Goal: Answer question/provide support: Share knowledge or assist other users

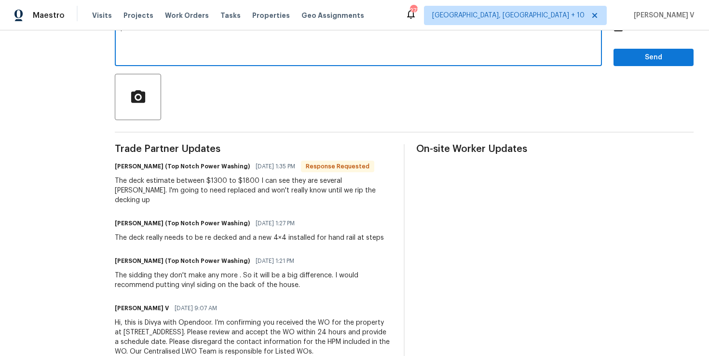
scroll to position [176, 0]
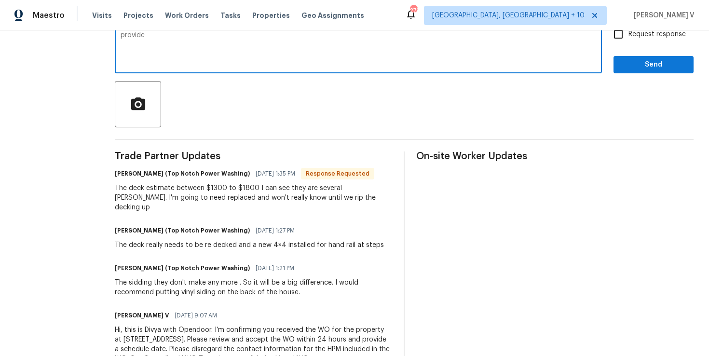
click at [247, 44] on textarea "provide" at bounding box center [359, 49] width 476 height 34
paste textarea "Could you please provide the exact estimate for our review? Once we have it, we…"
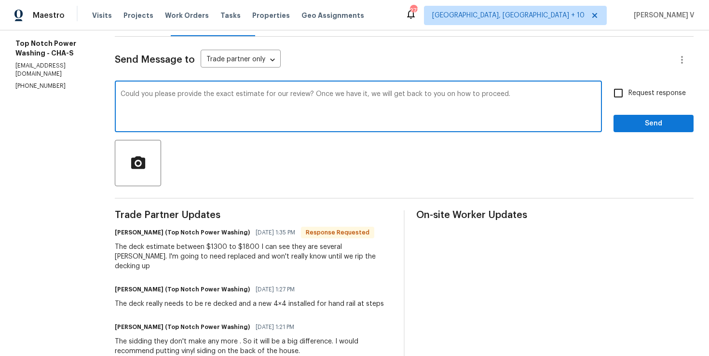
type textarea "Could you please provide the exact estimate for our review? Once we have it, we…"
click at [610, 94] on input "Request response" at bounding box center [618, 93] width 20 height 20
checkbox input "true"
drag, startPoint x: 304, startPoint y: 95, endPoint x: 304, endPoint y: 105, distance: 10.6
click at [304, 95] on textarea "Could you please provide the exact estimate for our review? Once we have it, we…" at bounding box center [359, 108] width 476 height 34
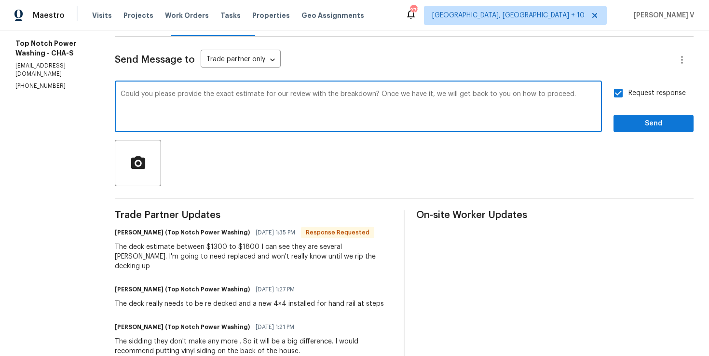
type textarea "Could you please provide the exact estimate for our review with the breakdown? …"
click at [657, 118] on span "Send" at bounding box center [654, 124] width 65 height 12
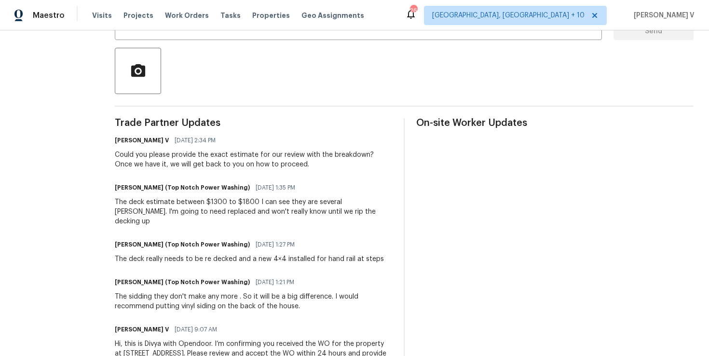
scroll to position [0, 0]
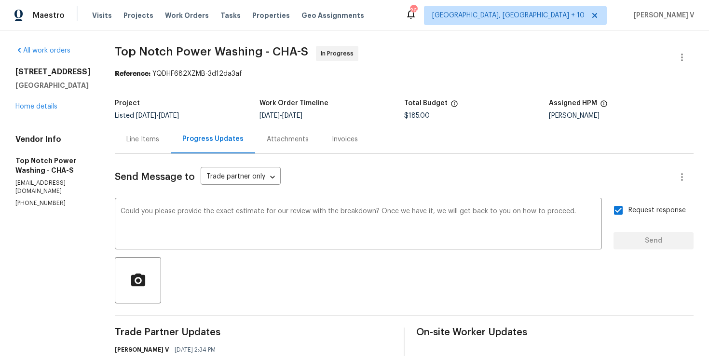
click at [159, 151] on div "Line Items" at bounding box center [143, 139] width 56 height 28
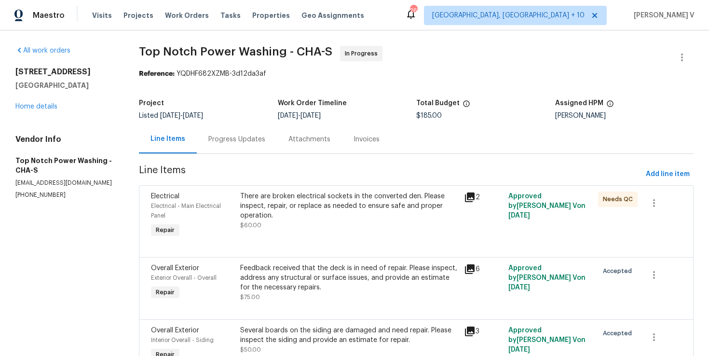
scroll to position [54, 0]
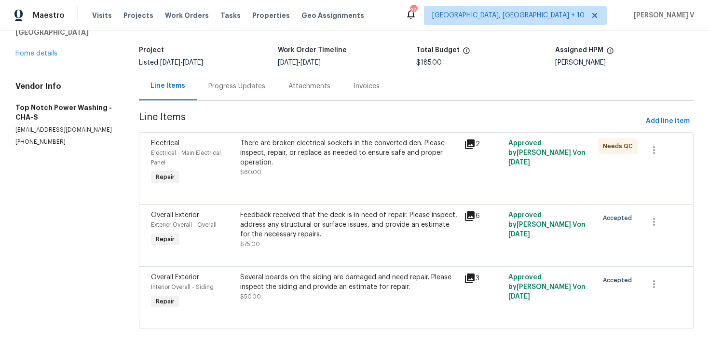
click at [224, 85] on div "Progress Updates" at bounding box center [236, 87] width 57 height 10
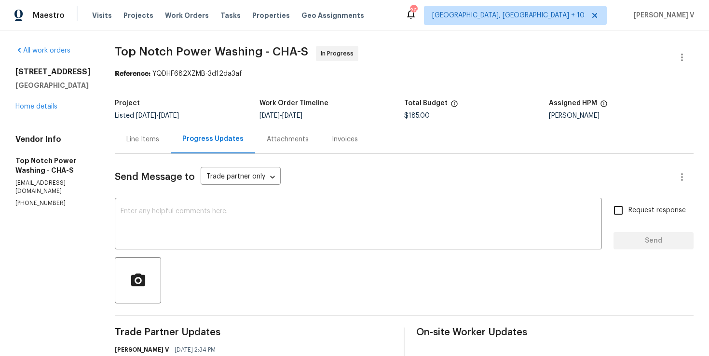
click at [139, 130] on div "Line Items" at bounding box center [143, 139] width 56 height 28
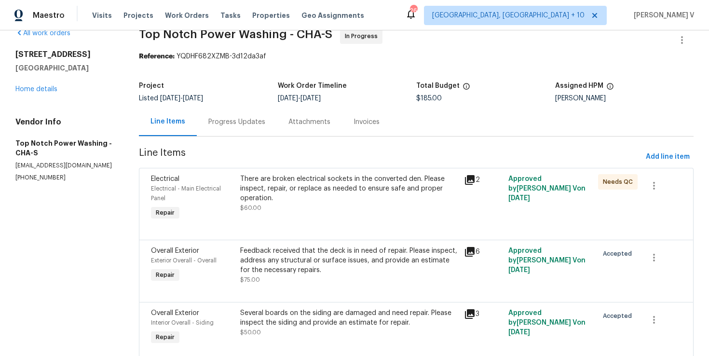
scroll to position [18, 0]
click at [371, 187] on div "There are broken electrical sockets in the converted den. Please inspect, repai…" at bounding box center [349, 188] width 218 height 29
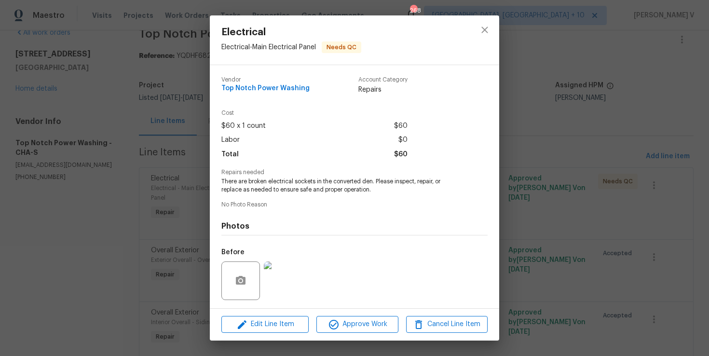
scroll to position [64, 0]
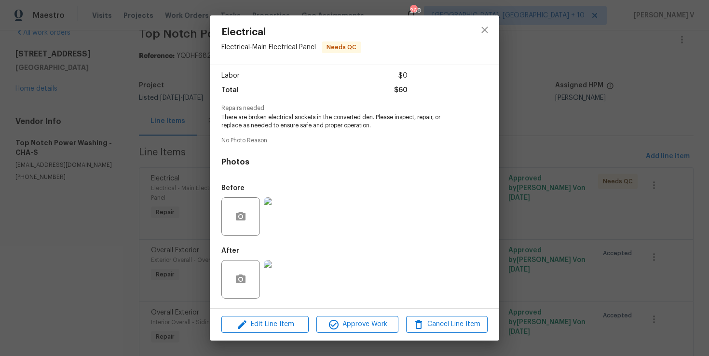
click at [180, 200] on div "Electrical Electrical - Main Electrical Panel Needs QC Vendor Top Notch Power W…" at bounding box center [354, 178] width 709 height 356
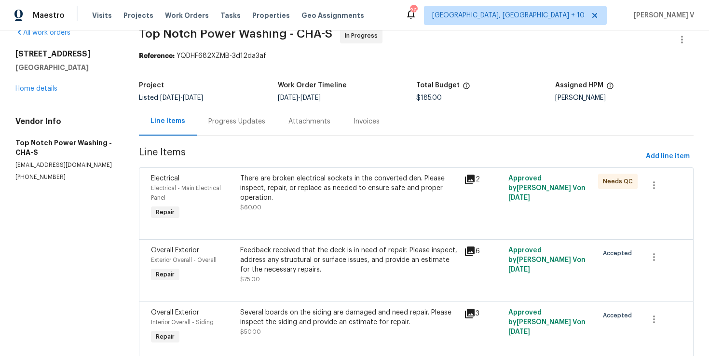
click at [303, 264] on div "Feedback received that the deck is in need of repair. Please inspect, address a…" at bounding box center [349, 260] width 218 height 29
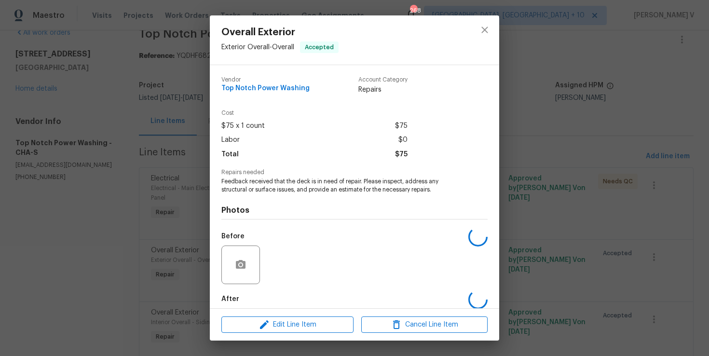
scroll to position [48, 0]
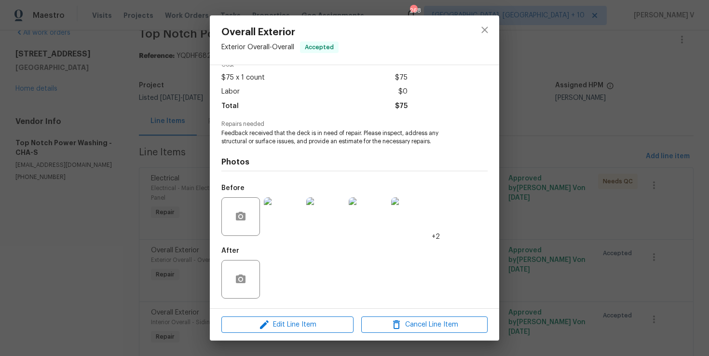
click at [277, 213] on img at bounding box center [283, 216] width 39 height 39
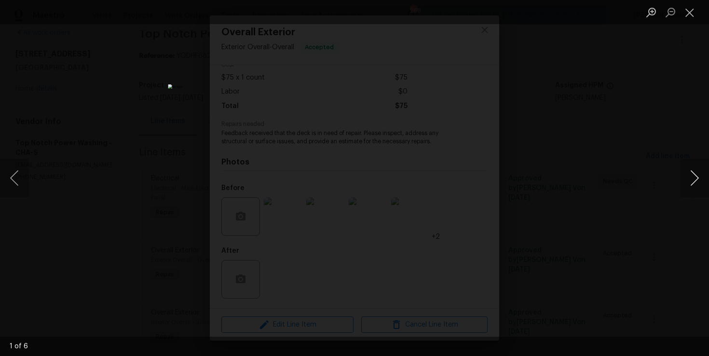
click at [697, 170] on button "Next image" at bounding box center [694, 178] width 29 height 39
click at [647, 59] on div "Lightbox" at bounding box center [354, 178] width 709 height 356
click at [611, 100] on div "Lightbox" at bounding box center [354, 178] width 709 height 356
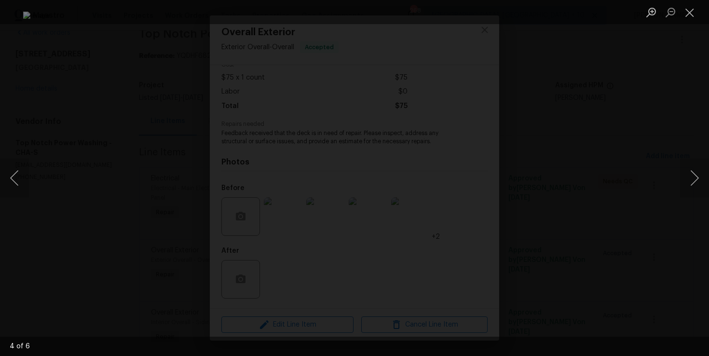
click at [659, 125] on div "Lightbox" at bounding box center [354, 178] width 709 height 356
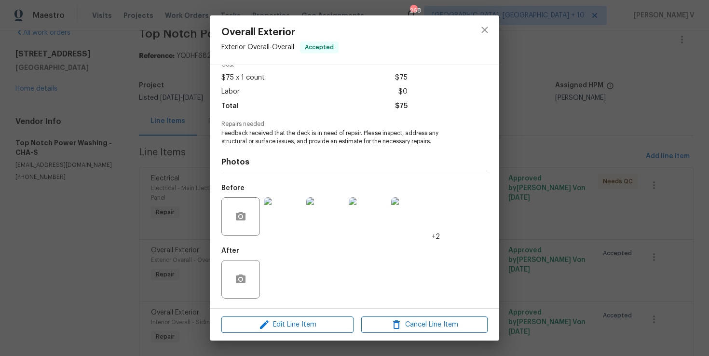
click at [659, 125] on div "Overall Exterior Exterior Overall - Overall Accepted Vendor Top Notch Power Was…" at bounding box center [354, 178] width 709 height 356
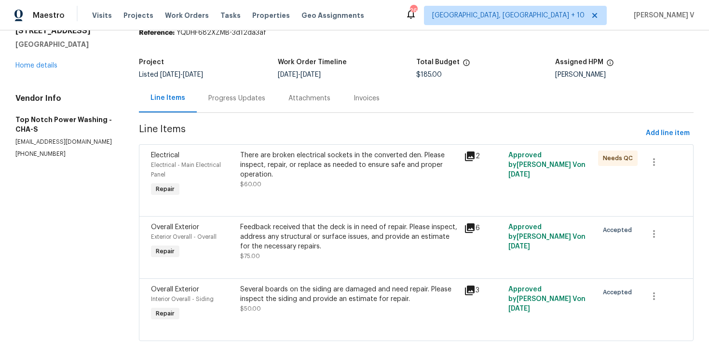
scroll to position [54, 0]
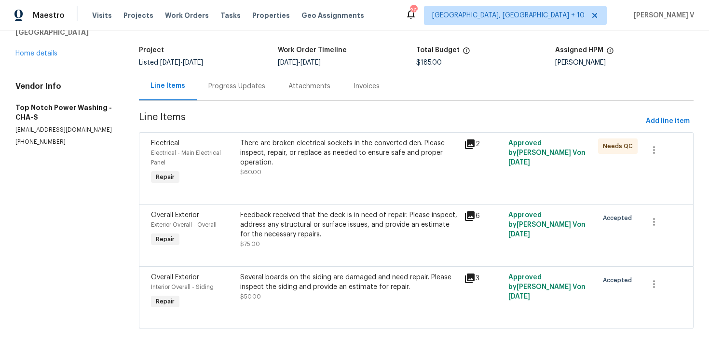
click at [330, 286] on div "Several boards on the siding are damaged and need repair. Please inspect the si…" at bounding box center [349, 282] width 218 height 19
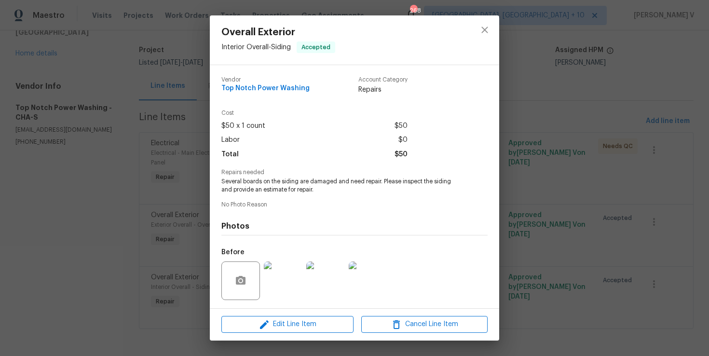
scroll to position [64, 0]
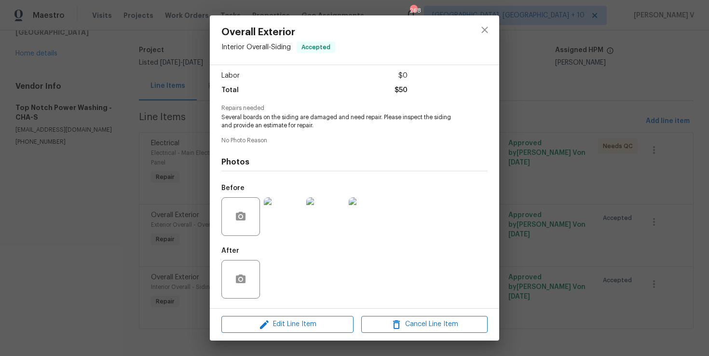
click at [292, 227] on img at bounding box center [283, 216] width 39 height 39
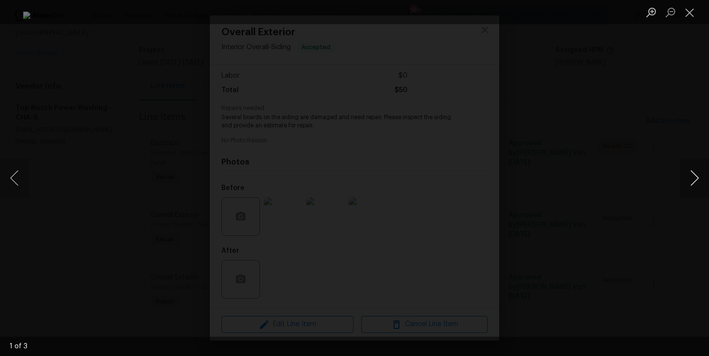
click at [693, 179] on button "Next image" at bounding box center [694, 178] width 29 height 39
click at [693, 178] on button "Next image" at bounding box center [694, 178] width 29 height 39
click at [679, 126] on div "Lightbox" at bounding box center [354, 178] width 709 height 356
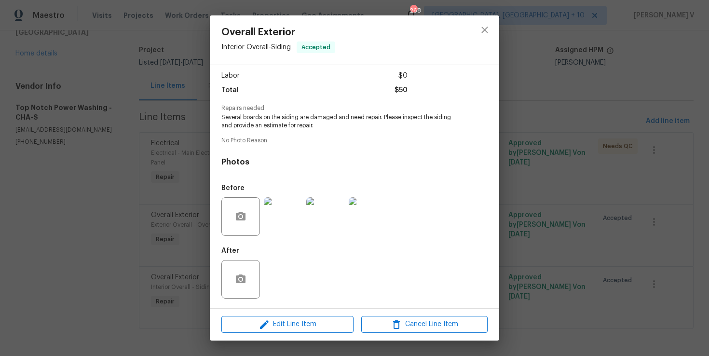
click at [679, 126] on div "Overall Exterior Interior Overall - Siding Accepted Vendor Top Notch Power Wash…" at bounding box center [354, 178] width 709 height 356
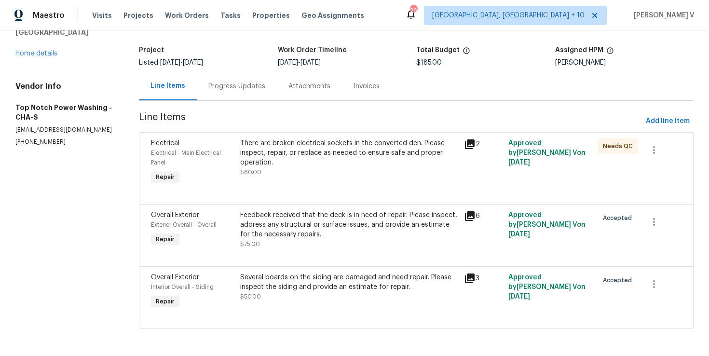
click at [235, 86] on div "Progress Updates" at bounding box center [236, 87] width 57 height 10
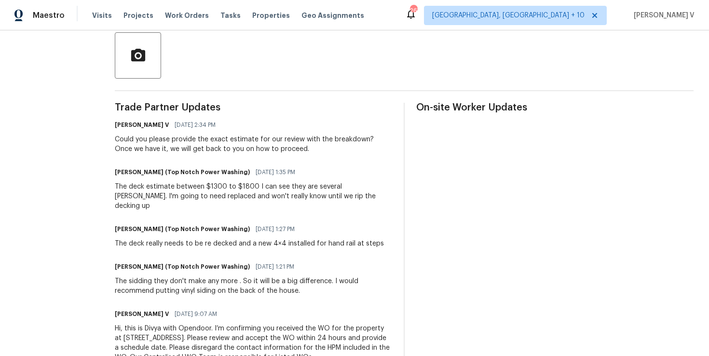
scroll to position [203, 0]
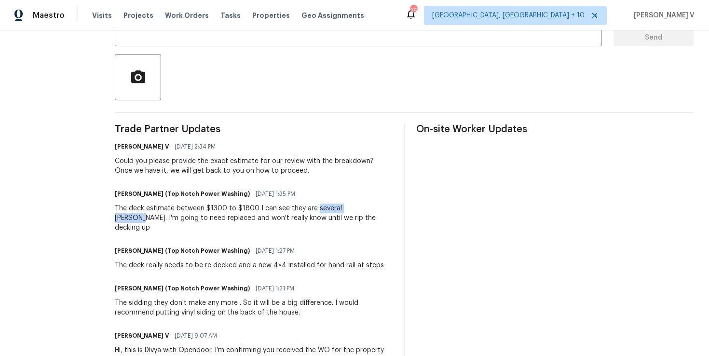
drag, startPoint x: 311, startPoint y: 208, endPoint x: 359, endPoint y: 209, distance: 47.8
click at [359, 209] on div "The deck estimate between $1300 to $1800 I can see they are several Joyce's. I'…" at bounding box center [253, 218] width 277 height 29
copy div "several Joyce's."
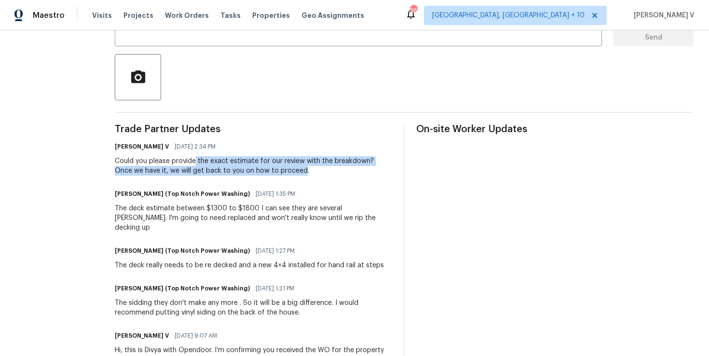
drag, startPoint x: 193, startPoint y: 162, endPoint x: 283, endPoint y: 173, distance: 90.4
click at [283, 173] on div "Could you please provide the exact estimate for our review with the breakdown? …" at bounding box center [253, 165] width 277 height 19
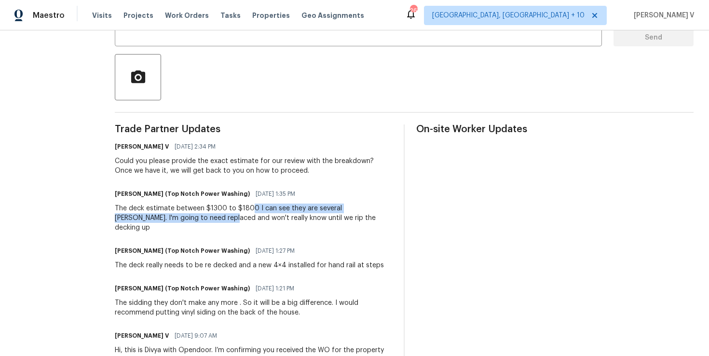
drag, startPoint x: 174, startPoint y: 218, endPoint x: 246, endPoint y: 207, distance: 73.2
click at [247, 207] on div "The deck estimate between $1300 to $1800 I can see they are several Joyce's. I'…" at bounding box center [253, 218] width 277 height 29
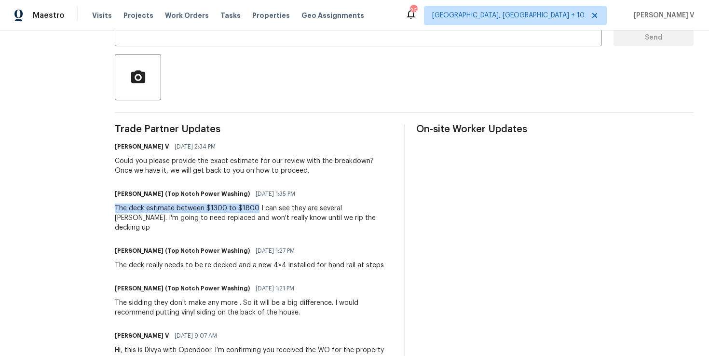
drag, startPoint x: 113, startPoint y: 207, endPoint x: 251, endPoint y: 206, distance: 138.0
click at [251, 206] on div "The deck estimate between $1300 to $1800 I can see they are several Joyce's. I'…" at bounding box center [253, 218] width 277 height 29
drag, startPoint x: 360, startPoint y: 209, endPoint x: 372, endPoint y: 216, distance: 13.7
click at [372, 216] on div "The deck estimate between $1300 to $1800 I can see they are several Joyce's. I'…" at bounding box center [253, 218] width 277 height 29
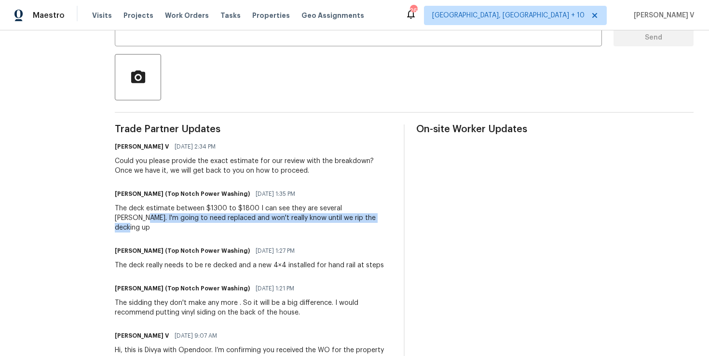
click at [251, 206] on div "The deck estimate between $1300 to $1800 I can see they are several Joyce's. I'…" at bounding box center [253, 218] width 277 height 29
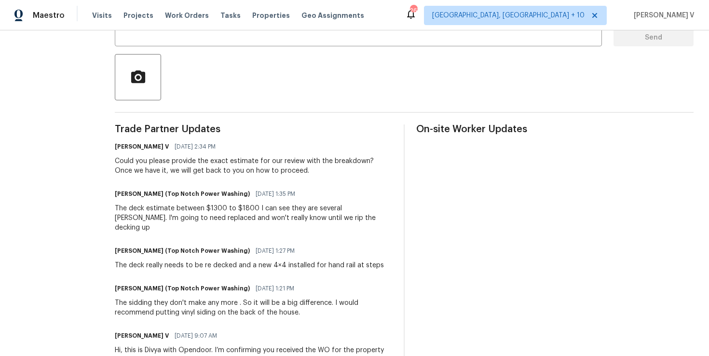
click at [232, 208] on div "The deck estimate between $1300 to $1800 I can see they are several Joyce's. I'…" at bounding box center [253, 218] width 277 height 29
drag, startPoint x: 360, startPoint y: 208, endPoint x: 367, endPoint y: 216, distance: 9.9
click at [367, 216] on div "The deck estimate between $1300 to $1800 I can see they are several Joyce's. I'…" at bounding box center [253, 218] width 277 height 29
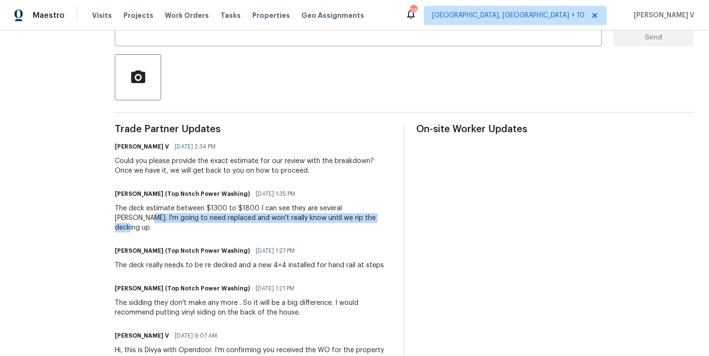
drag, startPoint x: 362, startPoint y: 206, endPoint x: 371, endPoint y: 216, distance: 13.0
click at [371, 216] on div "The deck estimate between $1300 to $1800 I can see they are several Joyce's. I'…" at bounding box center [253, 218] width 277 height 29
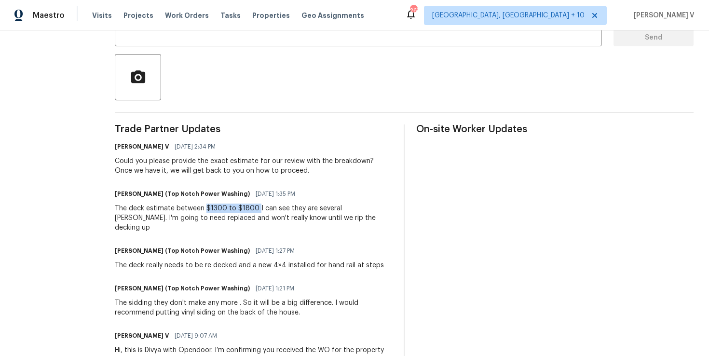
drag, startPoint x: 202, startPoint y: 207, endPoint x: 253, endPoint y: 207, distance: 51.2
click at [253, 207] on div "The deck estimate between $1300 to $1800 I can see they are several Joyce's. I'…" at bounding box center [253, 218] width 277 height 29
click at [247, 179] on div "Trade Partner Updates Divya Dharshini V 08/25/2025 2:34 PM Could you please pro…" at bounding box center [253, 259] width 277 height 271
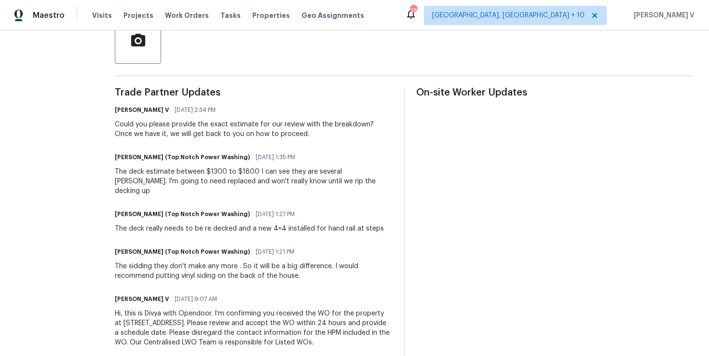
scroll to position [244, 0]
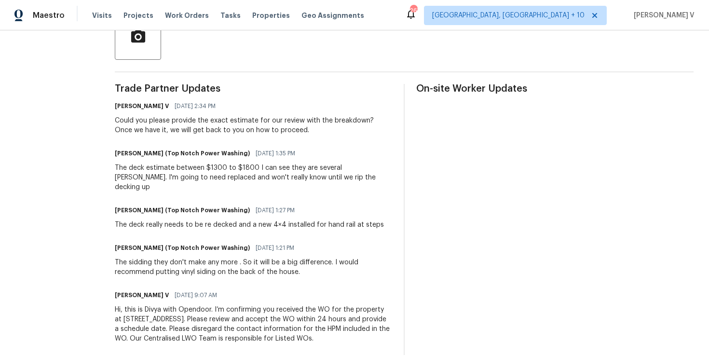
drag, startPoint x: 160, startPoint y: 249, endPoint x: 274, endPoint y: 285, distance: 119.5
click at [274, 285] on div "Trade Partner Updates Divya Dharshini V 08/25/2025 2:34 PM Could you please pro…" at bounding box center [253, 219] width 277 height 271
drag, startPoint x: 162, startPoint y: 175, endPoint x: 216, endPoint y: 178, distance: 54.6
click at [217, 178] on div "The deck estimate between $1300 to $1800 I can see they are several Joyce's. I'…" at bounding box center [253, 177] width 277 height 29
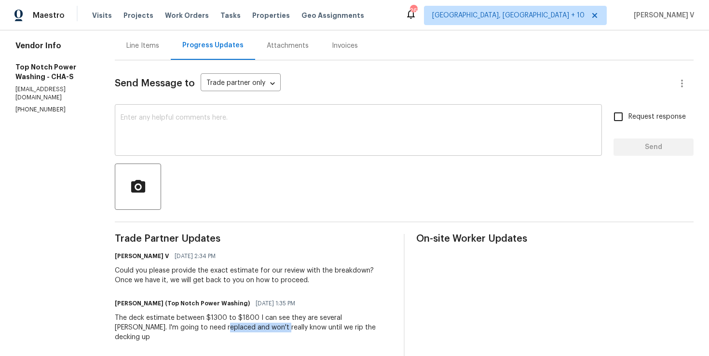
click at [224, 136] on textarea at bounding box center [359, 131] width 476 height 34
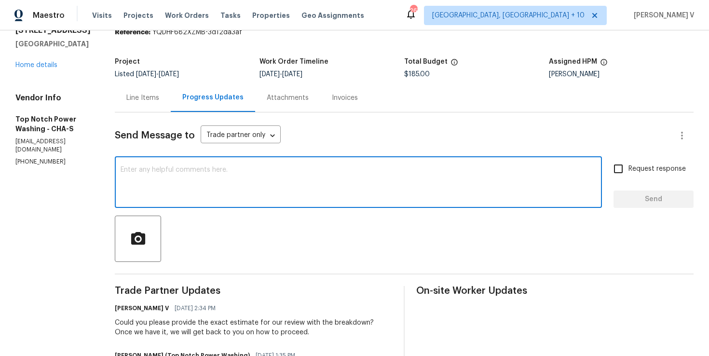
scroll to position [56, 0]
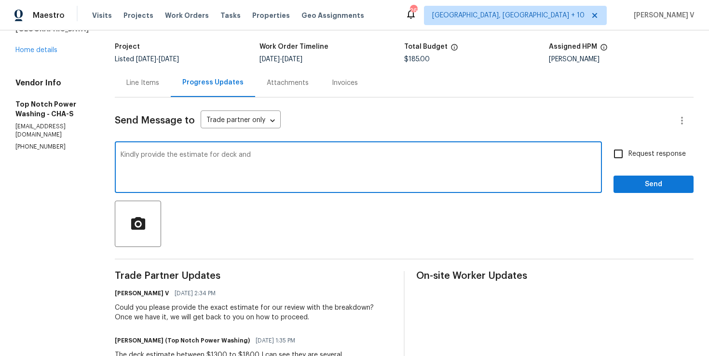
type textarea "Kindly provide the estimate for deck and"
click at [256, 156] on textarea "Kindly provide the estimate for deck and" at bounding box center [359, 169] width 476 height 34
click at [146, 84] on div "Line Items" at bounding box center [142, 83] width 33 height 10
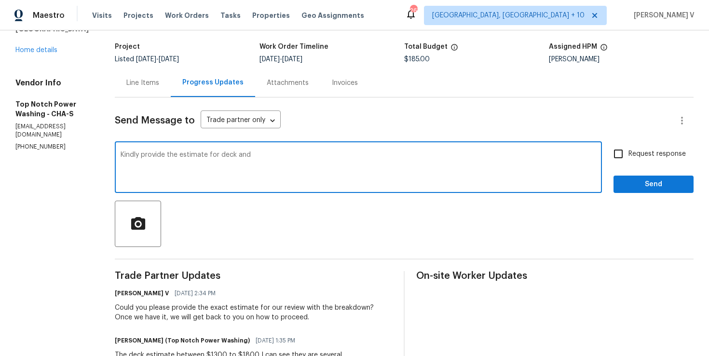
scroll to position [54, 0]
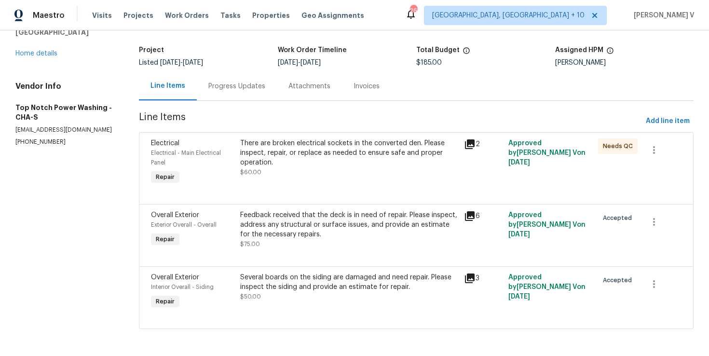
click at [235, 80] on div "Progress Updates" at bounding box center [237, 86] width 80 height 28
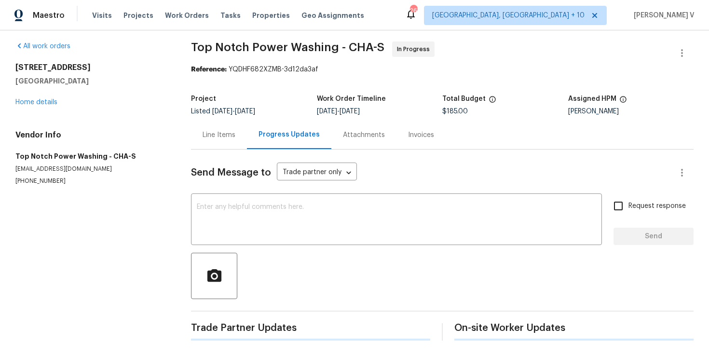
scroll to position [56, 0]
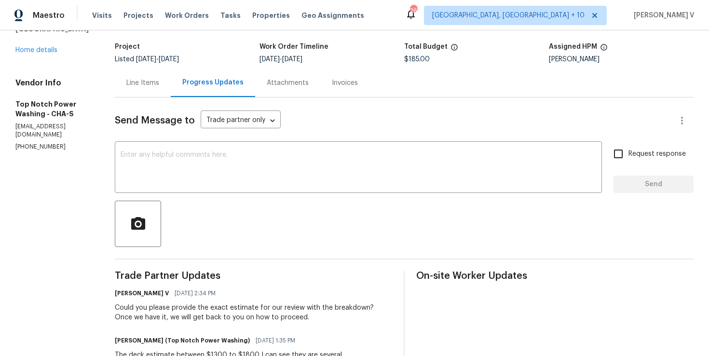
click at [292, 208] on div at bounding box center [404, 224] width 579 height 46
click at [321, 170] on textarea at bounding box center [359, 169] width 476 height 34
paste textarea "Kindly provide the estimate for deck and"
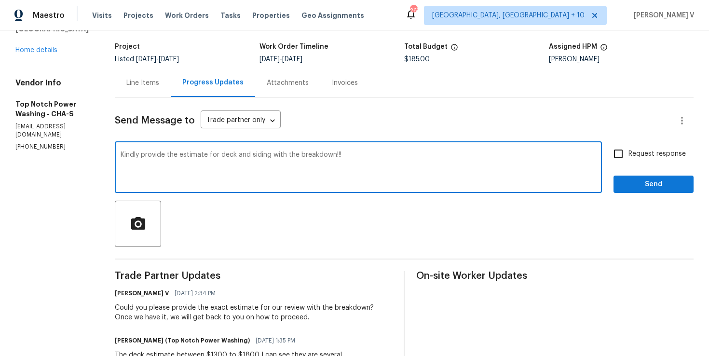
type textarea "Kindly provide the estimate for deck and siding with the breakdown!!!"
click at [657, 138] on div "Send Message to Trade partner only Trade partner only ​ Kindly provide the esti…" at bounding box center [404, 319] width 579 height 445
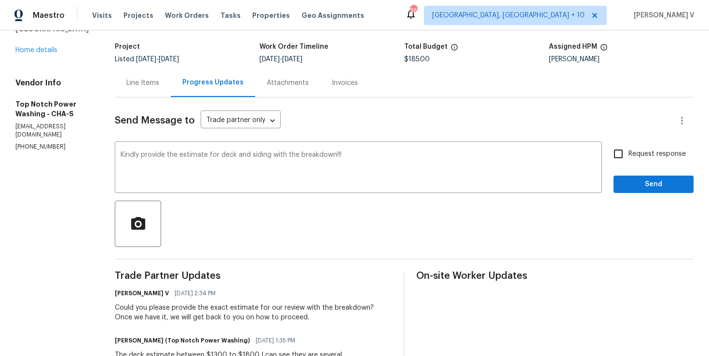
click at [636, 150] on span "Request response" at bounding box center [657, 154] width 57 height 10
click at [629, 150] on input "Request response" at bounding box center [618, 154] width 20 height 20
checkbox input "true"
click at [0, 0] on span "deck" at bounding box center [0, 0] width 0 height 0
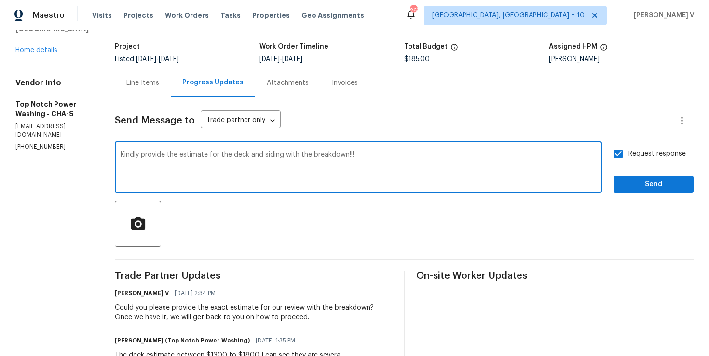
click at [358, 157] on textarea "Kindly provide the estimate for the deck and siding with the breakdown!!!" at bounding box center [359, 169] width 476 height 34
drag, startPoint x: 344, startPoint y: 155, endPoint x: 344, endPoint y: 189, distance: 34.3
click at [344, 155] on textarea "Kindly provide the estimate for the deck and siding with the breakdown!!!" at bounding box center [359, 169] width 476 height 34
type textarea "Kindly provide the estimate for the deck and siding with the breakdown before p…"
click at [681, 188] on span "Send" at bounding box center [654, 185] width 65 height 12
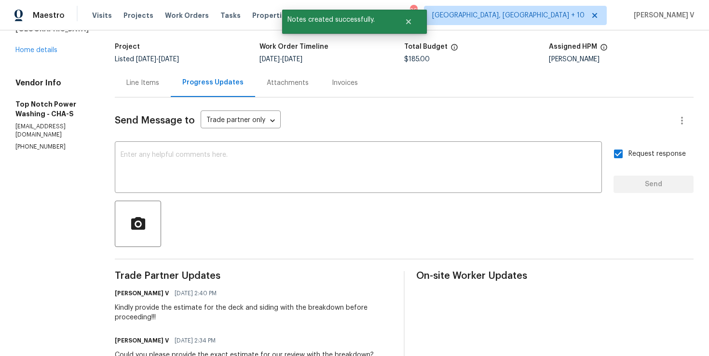
click at [149, 99] on div "Send Message to Trade partner only Trade partner only ​ x ​ Request response Se…" at bounding box center [404, 343] width 579 height 492
click at [156, 89] on div "Line Items" at bounding box center [143, 83] width 56 height 28
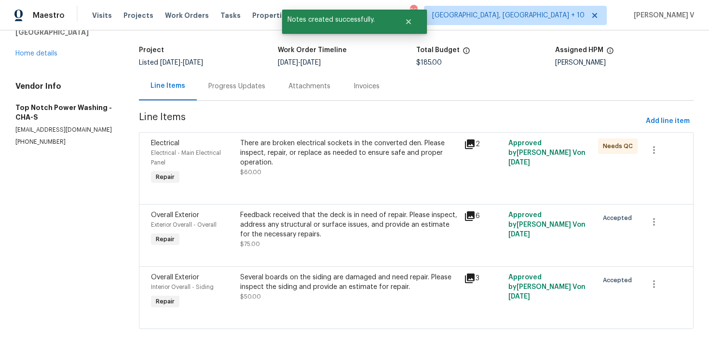
click at [328, 193] on div at bounding box center [416, 193] width 531 height 12
click at [319, 231] on div "Feedback received that the deck is in need of repair. Please inspect, address a…" at bounding box center [349, 224] width 218 height 29
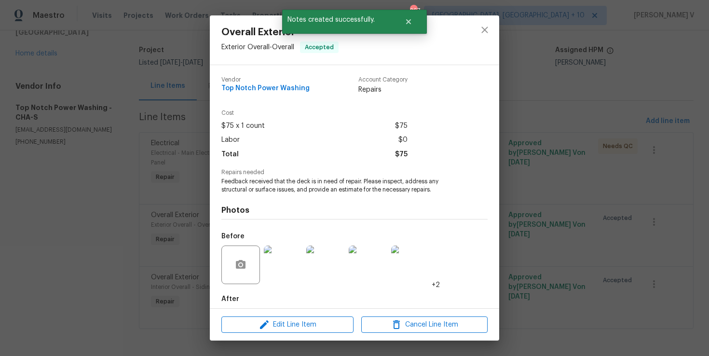
scroll to position [48, 0]
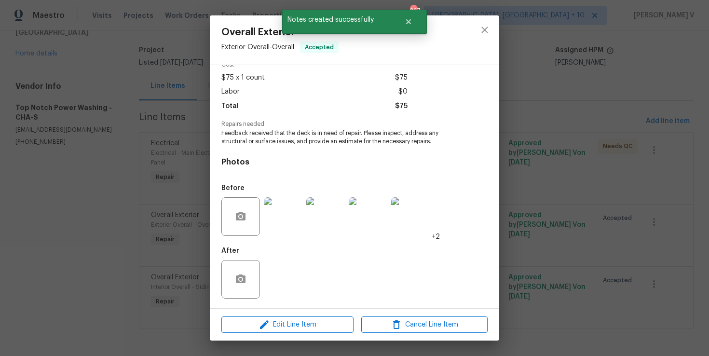
click at [282, 221] on img at bounding box center [283, 216] width 39 height 39
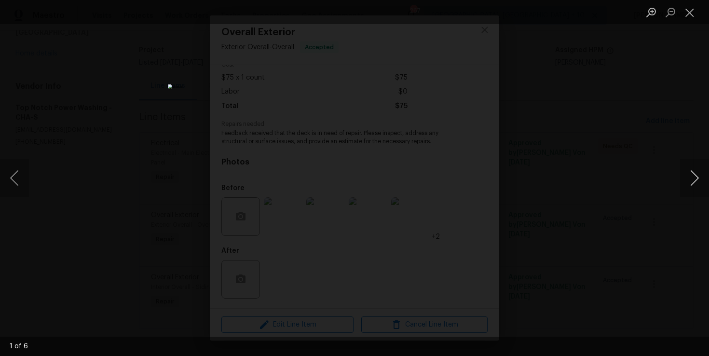
click at [695, 175] on button "Next image" at bounding box center [694, 178] width 29 height 39
click at [686, 114] on div "Lightbox" at bounding box center [354, 178] width 709 height 356
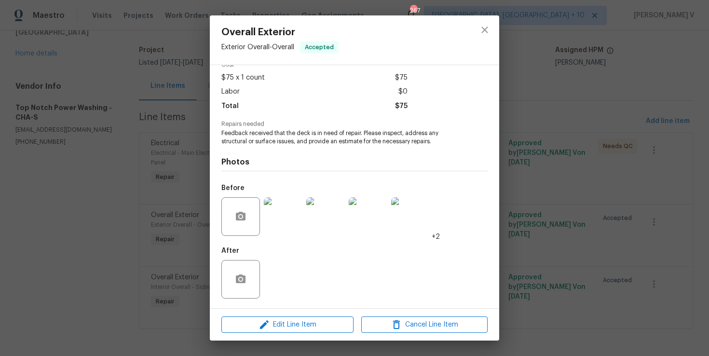
click at [519, 186] on div "Overall Exterior Exterior Overall - Overall Accepted Vendor Top Notch Power Was…" at bounding box center [354, 178] width 709 height 356
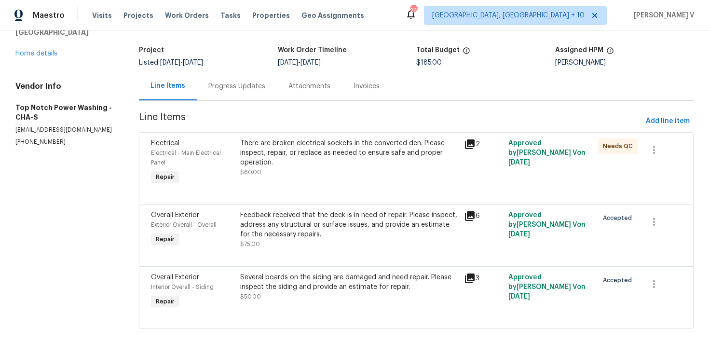
click at [411, 249] on div at bounding box center [416, 255] width 531 height 12
click at [379, 298] on div "Several boards on the siding are damaged and need repair. Please inspect the si…" at bounding box center [349, 287] width 218 height 29
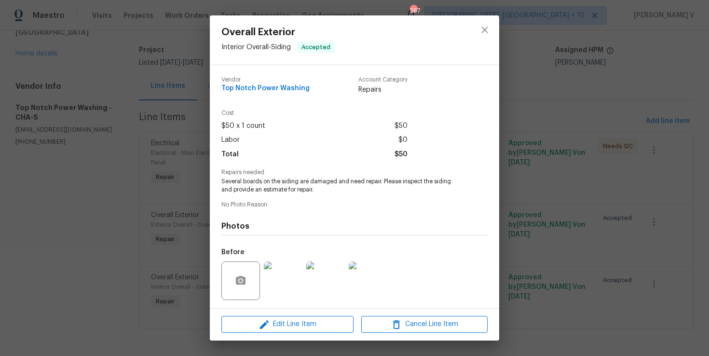
scroll to position [64, 0]
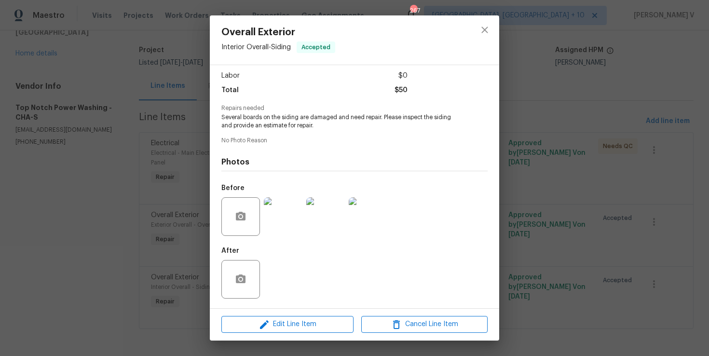
click at [536, 271] on div "Overall Exterior Interior Overall - Siding Accepted Vendor Top Notch Power Wash…" at bounding box center [354, 178] width 709 height 356
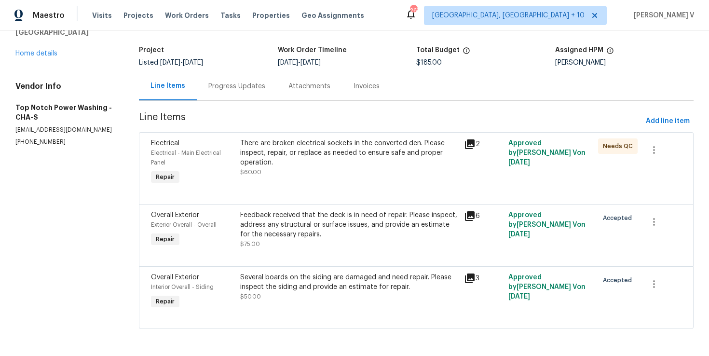
click at [370, 287] on div "Several boards on the siding are damaged and need repair. Please inspect the si…" at bounding box center [349, 282] width 218 height 19
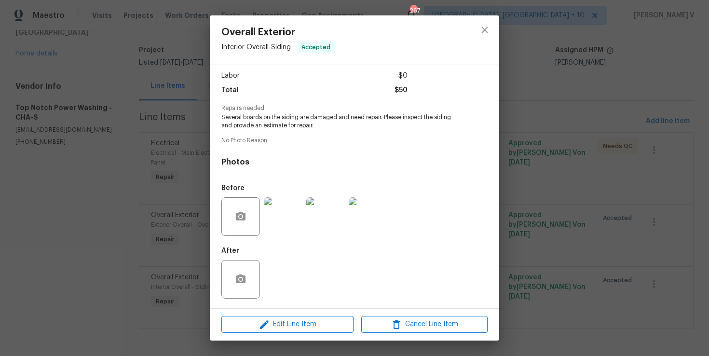
click at [306, 209] on img at bounding box center [325, 216] width 39 height 39
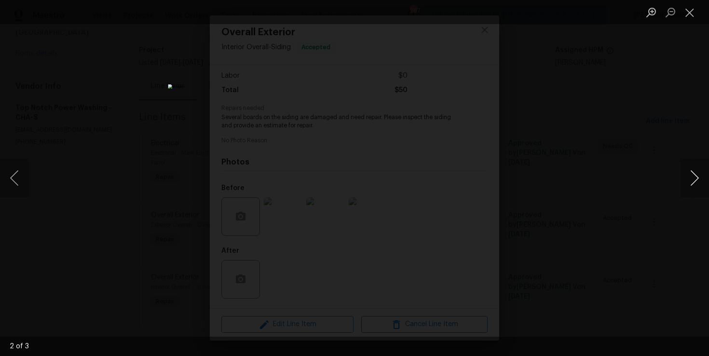
click at [691, 171] on button "Next image" at bounding box center [694, 178] width 29 height 39
click at [662, 111] on div "Lightbox" at bounding box center [354, 178] width 709 height 356
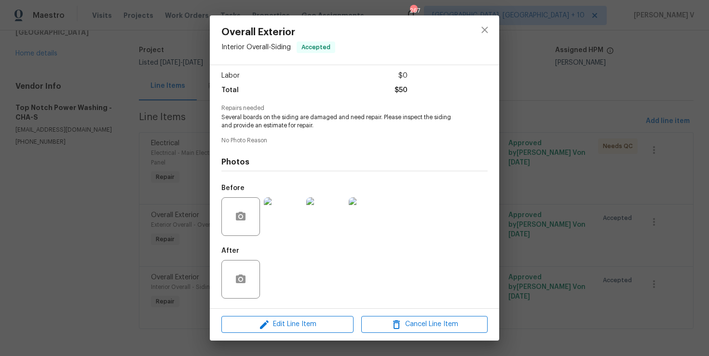
click at [662, 111] on div "Lightbox" at bounding box center [354, 178] width 709 height 356
click at [164, 105] on div "Overall Exterior Interior Overall - Siding Accepted Vendor Top Notch Power Wash…" at bounding box center [354, 178] width 709 height 356
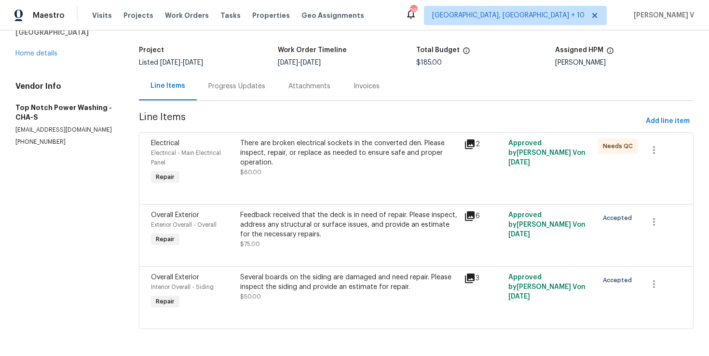
click at [231, 88] on div "Progress Updates" at bounding box center [236, 87] width 57 height 10
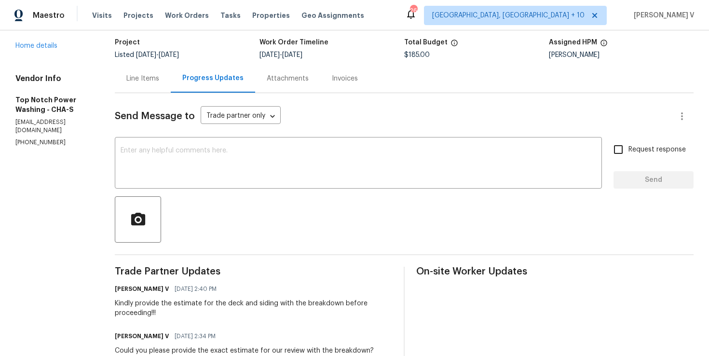
scroll to position [82, 0]
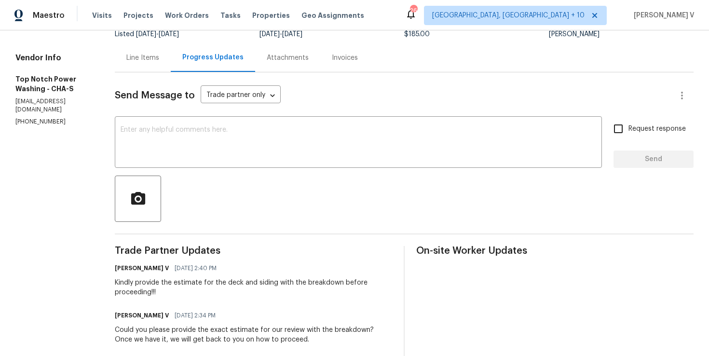
click at [31, 29] on div "Maestro Visits Projects Work Orders Tasks Properties Geo Assignments 266 Cincin…" at bounding box center [354, 15] width 709 height 30
click at [31, 28] on link "Home details" at bounding box center [36, 25] width 42 height 7
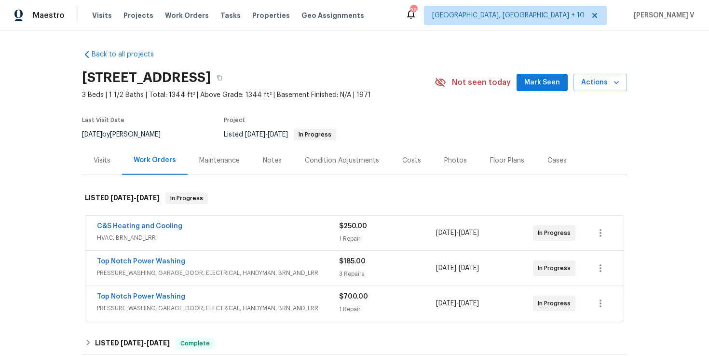
click at [277, 277] on span "PRESSURE_WASHING, GARAGE_DOOR, ELECTRICAL, HANDYMAN, BRN_AND_LRR" at bounding box center [218, 273] width 242 height 10
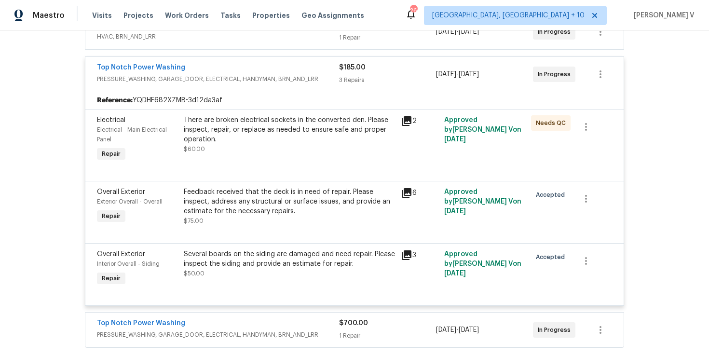
scroll to position [354, 0]
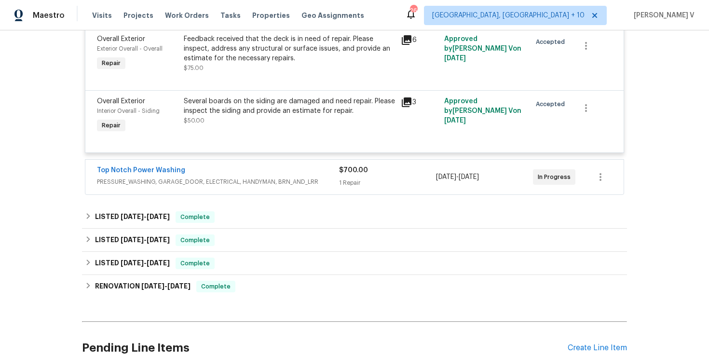
click at [274, 189] on div "Top Notch Power Washing PRESSURE_WASHING, GARAGE_DOOR, ELECTRICAL, HANDYMAN, BR…" at bounding box center [218, 177] width 242 height 23
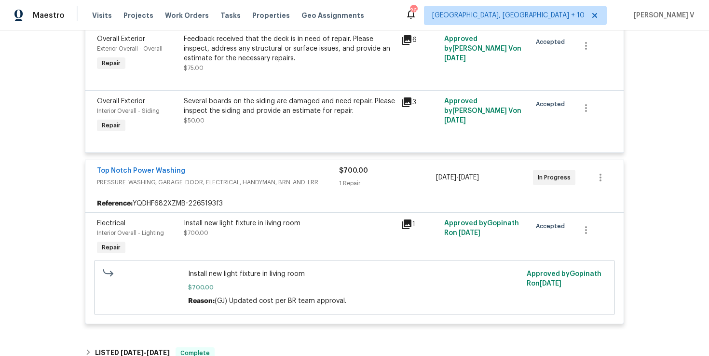
scroll to position [155, 0]
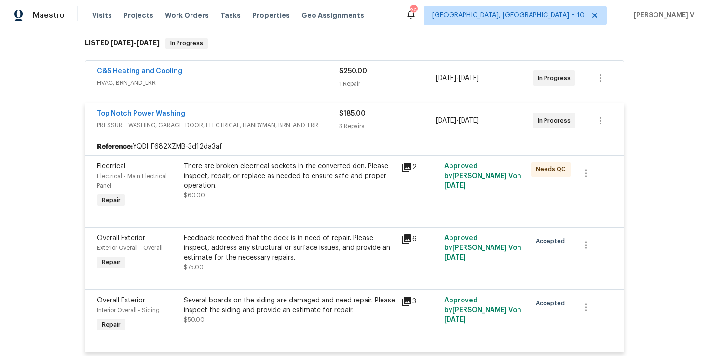
click at [160, 118] on span "Top Notch Power Washing" at bounding box center [141, 114] width 88 height 10
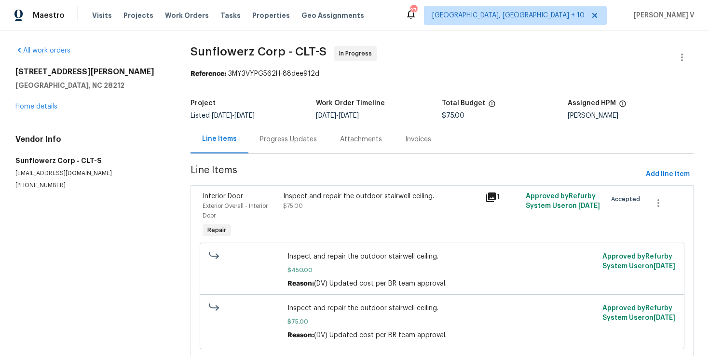
click at [264, 139] on div "Progress Updates" at bounding box center [288, 140] width 57 height 10
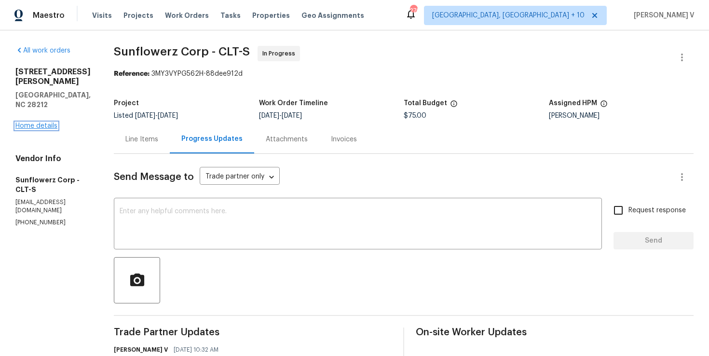
click at [43, 123] on link "Home details" at bounding box center [36, 126] width 42 height 7
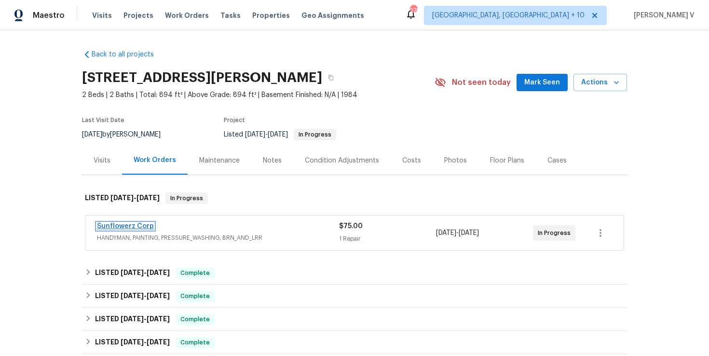
click at [141, 229] on link "Sunflowerz Corp" at bounding box center [125, 226] width 57 height 7
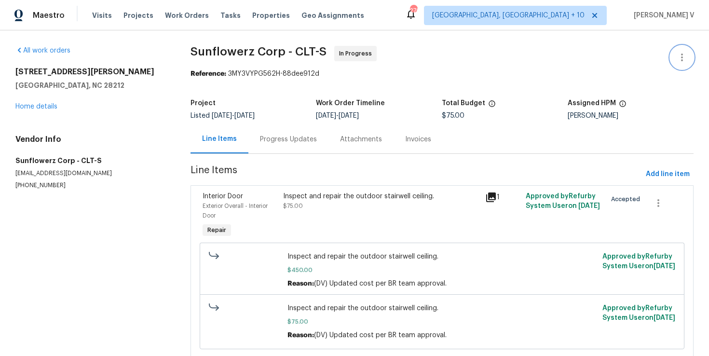
click at [690, 55] on button "button" at bounding box center [682, 57] width 23 height 23
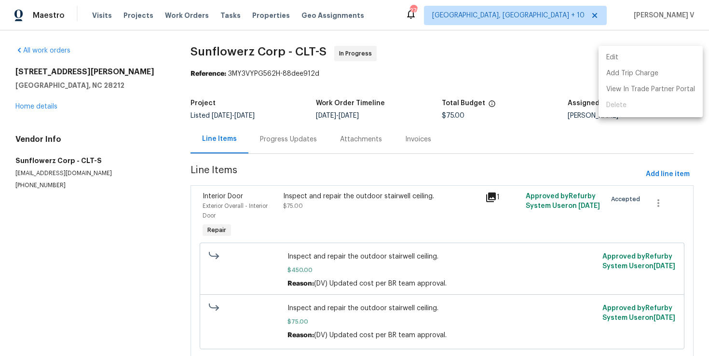
click at [690, 55] on li "Edit" at bounding box center [651, 58] width 104 height 16
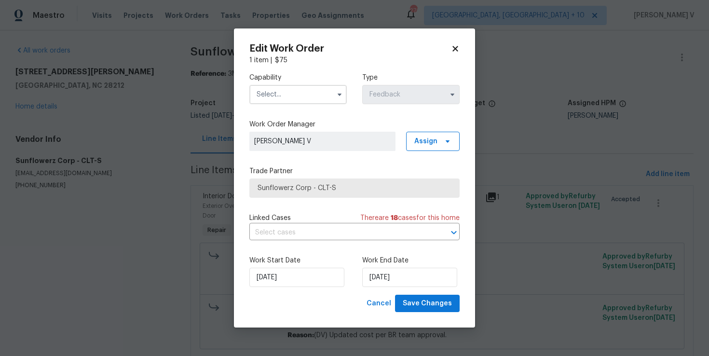
click at [521, 111] on body "Maestro Visits Projects Work Orders Tasks Properties Geo Assignments [STREET_AD…" at bounding box center [354, 178] width 709 height 356
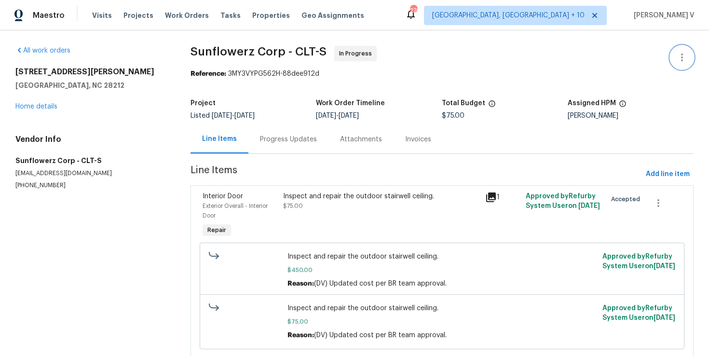
click at [685, 51] on button "button" at bounding box center [682, 57] width 23 height 23
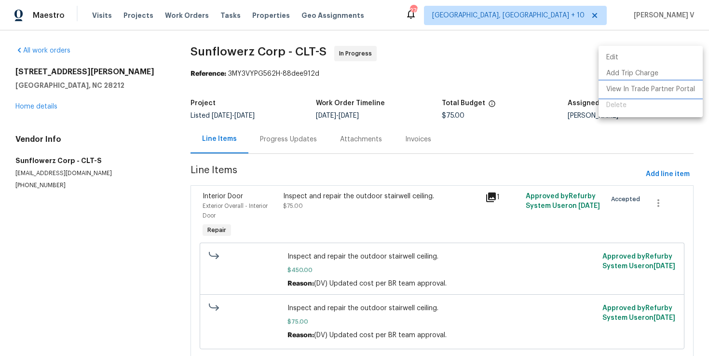
click at [650, 82] on li "View In Trade Partner Portal" at bounding box center [651, 90] width 104 height 16
click at [657, 54] on li "Edit" at bounding box center [651, 58] width 104 height 16
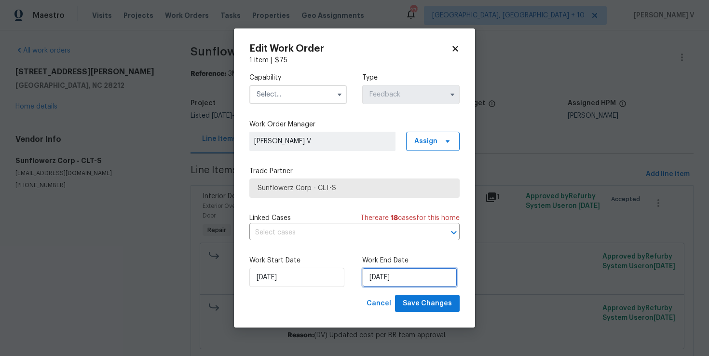
click at [385, 271] on input "[DATE]" at bounding box center [409, 277] width 95 height 19
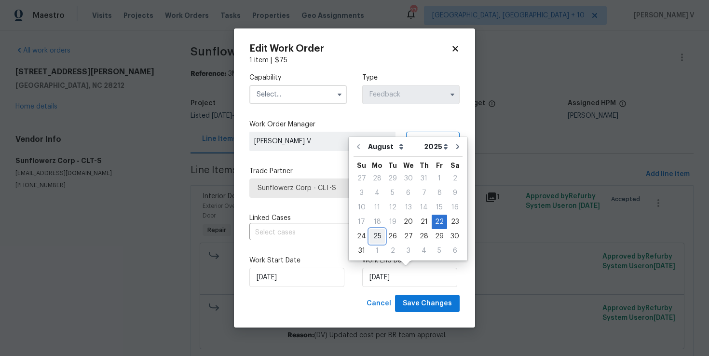
click at [373, 232] on div "25" at bounding box center [377, 237] width 15 height 14
type input "[DATE]"
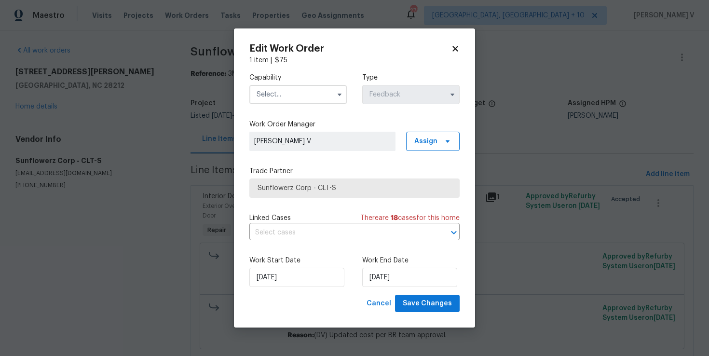
click at [280, 98] on input "text" at bounding box center [297, 94] width 97 height 19
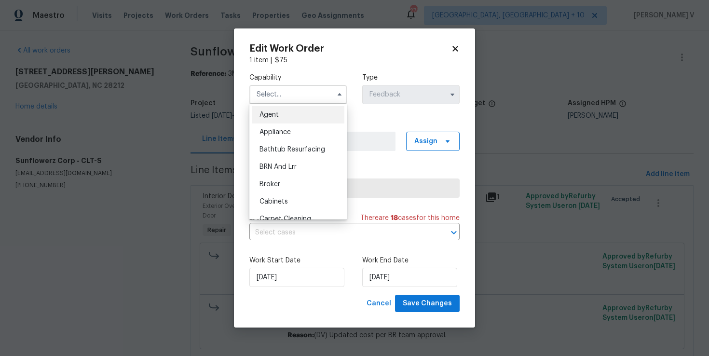
click at [276, 115] on span "Agent" at bounding box center [269, 114] width 19 height 7
type input "Agent"
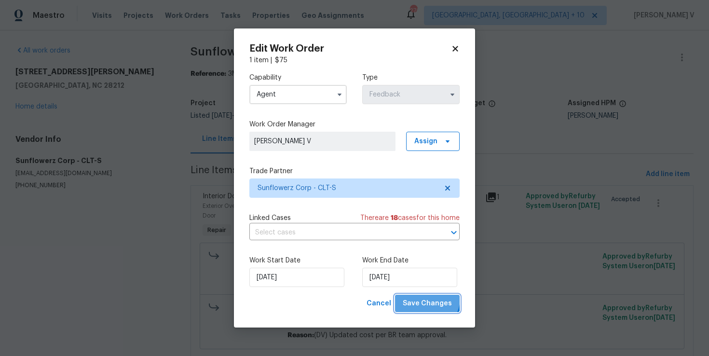
click at [418, 295] on button "Save Changes" at bounding box center [427, 304] width 65 height 18
click at [418, 301] on div "Cancel Save Changes" at bounding box center [411, 304] width 97 height 18
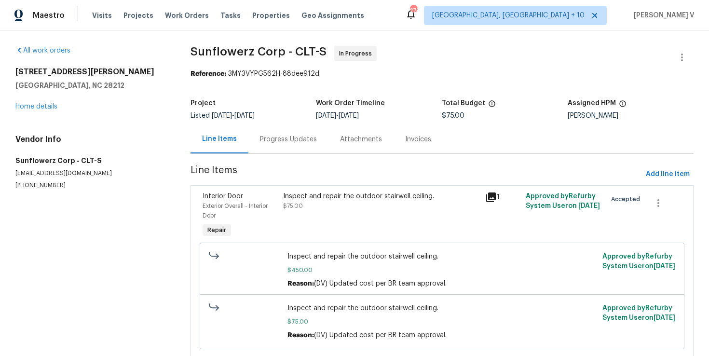
click at [267, 133] on div "Progress Updates" at bounding box center [289, 139] width 80 height 28
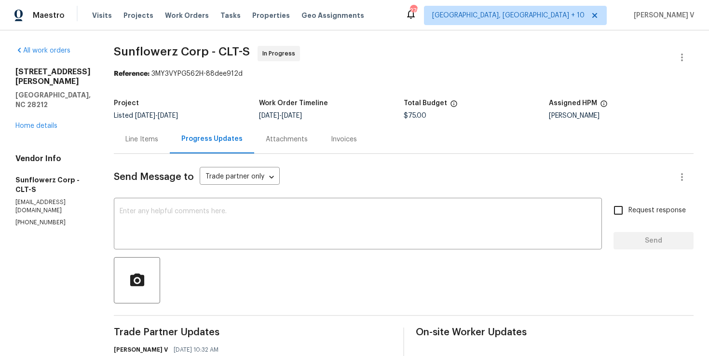
click at [40, 190] on div "Vendor Info Sunflowerz Corp - CLT-S sunflowerzcorp@gmail.com (626) 244-4611" at bounding box center [52, 190] width 75 height 73
copy p "[PHONE_NUMBER]"
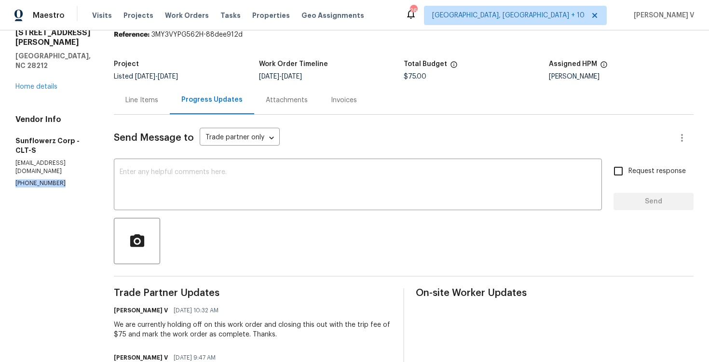
scroll to position [71, 0]
